Goal: Connect with others: Find contact information

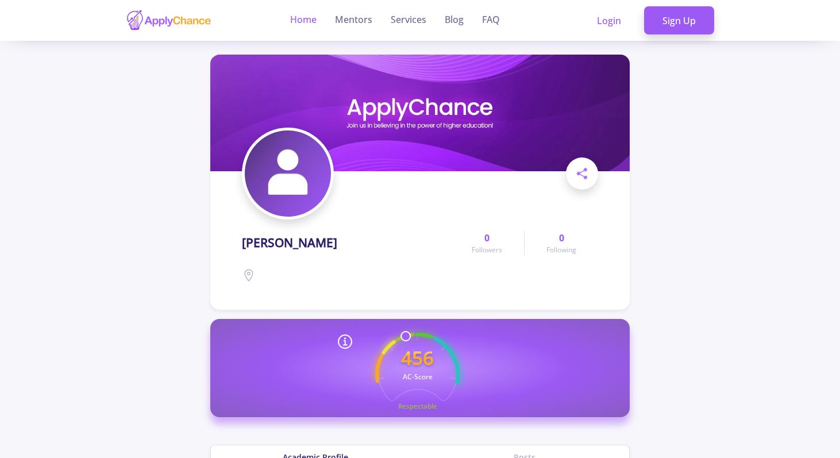
click at [299, 21] on link "Home" at bounding box center [303, 20] width 26 height 41
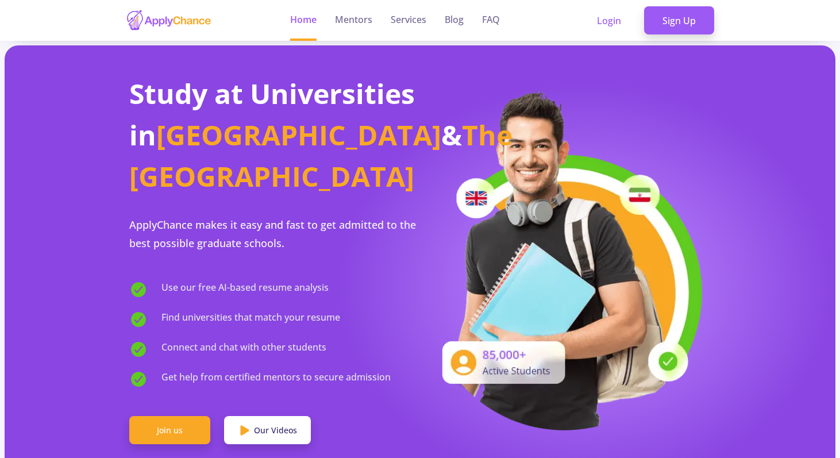
click at [376, 16] on ul "Home Mentors Services Blog FAQ" at bounding box center [395, 20] width 228 height 41
click at [365, 20] on link "Mentors" at bounding box center [353, 20] width 37 height 41
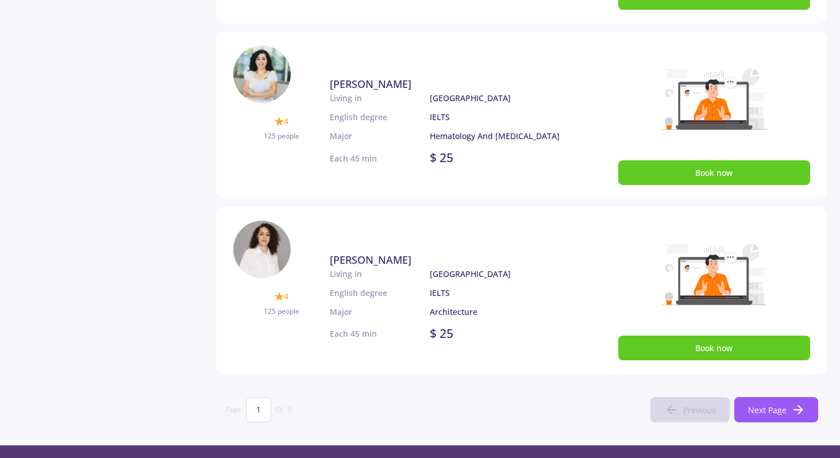
scroll to position [654, 0]
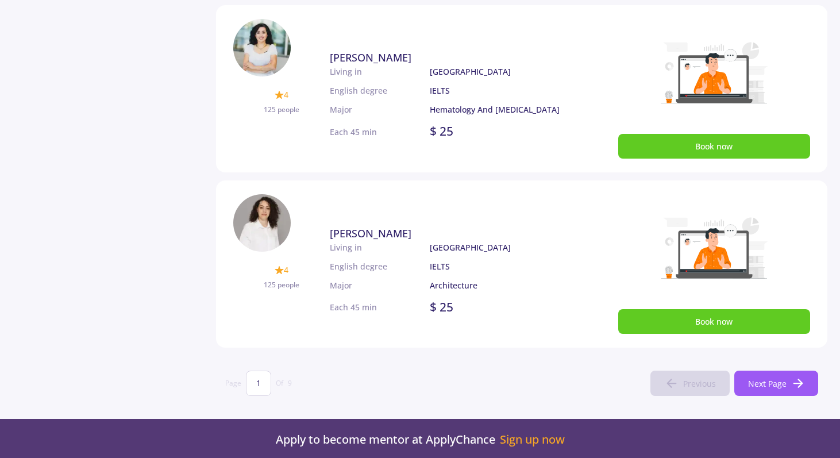
click at [403, 59] on span "[PERSON_NAME]" at bounding box center [371, 58] width 82 height 14
drag, startPoint x: 327, startPoint y: 56, endPoint x: 453, endPoint y: 53, distance: 125.8
click at [453, 53] on div "4 125 people [PERSON_NAME] 4 125 people Living in English degree Major [GEOGRAP…" at bounding box center [521, 88] width 611 height 167
copy div "4 125 people [PERSON_NAME]"
